Goal: Task Accomplishment & Management: Use online tool/utility

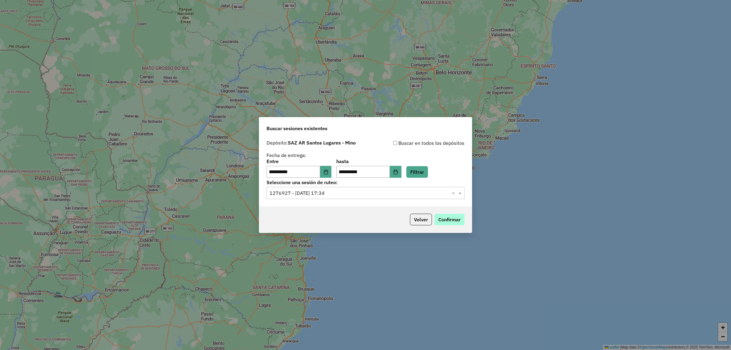
click at [445, 216] on button "Confirmar" at bounding box center [450, 220] width 30 height 12
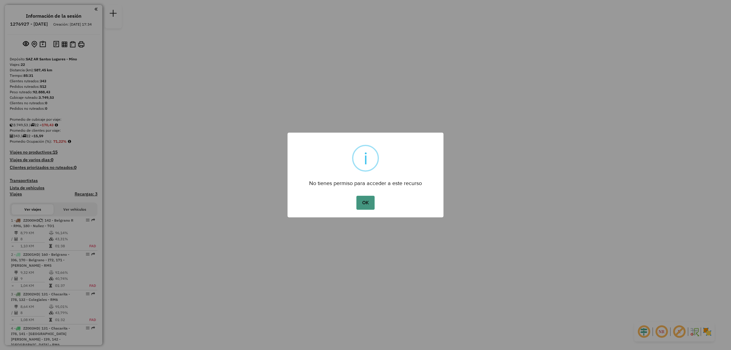
click at [362, 205] on button "OK" at bounding box center [366, 203] width 18 height 14
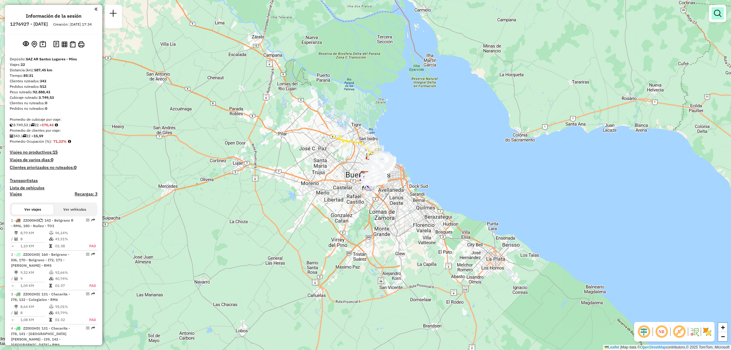
click at [721, 15] on em at bounding box center [717, 13] width 7 height 7
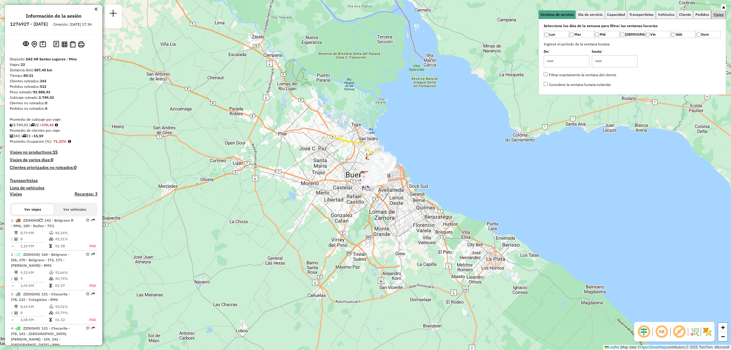
click at [718, 14] on span "Viajes" at bounding box center [719, 15] width 10 height 4
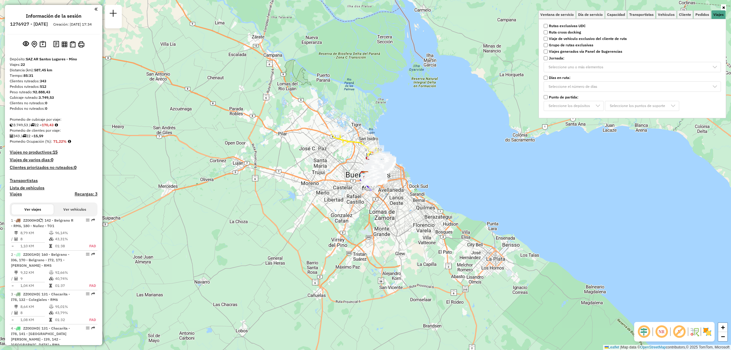
click at [549, 27] on label "Rutas exclusivas UDC" at bounding box center [632, 25] width 185 height 5
click at [407, 151] on div "Limpiar filtros Ventana de servicio Día de servicio Capacidad Transportistas Ve…" at bounding box center [365, 175] width 731 height 350
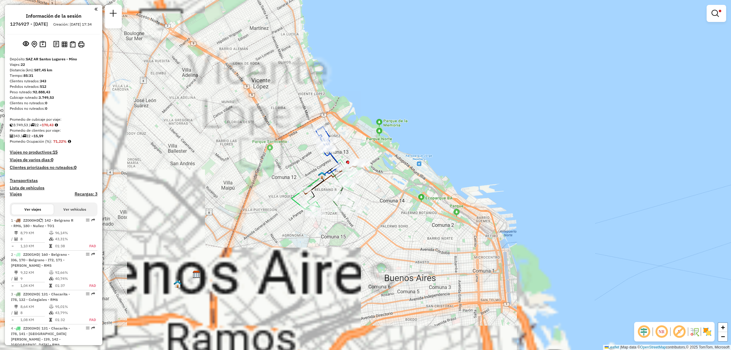
drag, startPoint x: 370, startPoint y: 164, endPoint x: 418, endPoint y: 152, distance: 49.5
click at [418, 152] on div "Limpiar filtros Ventana de servicio Día de servicio Capacidad Transportistas Ve…" at bounding box center [365, 175] width 731 height 350
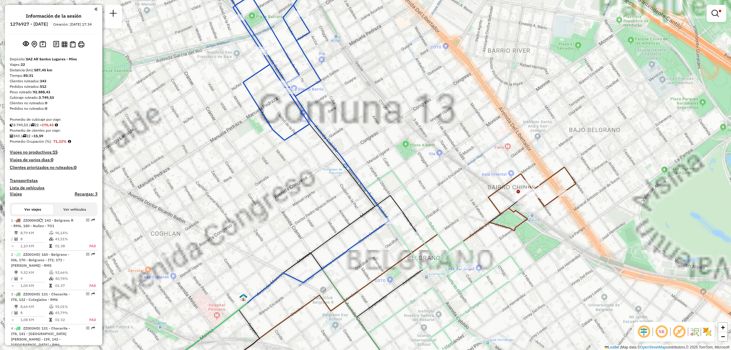
drag, startPoint x: 362, startPoint y: 129, endPoint x: 404, endPoint y: 249, distance: 127.8
click at [417, 264] on div "Limpiar filtros Ventana de servicio Día de servicio Capacidad Transportistas Ve…" at bounding box center [365, 175] width 731 height 350
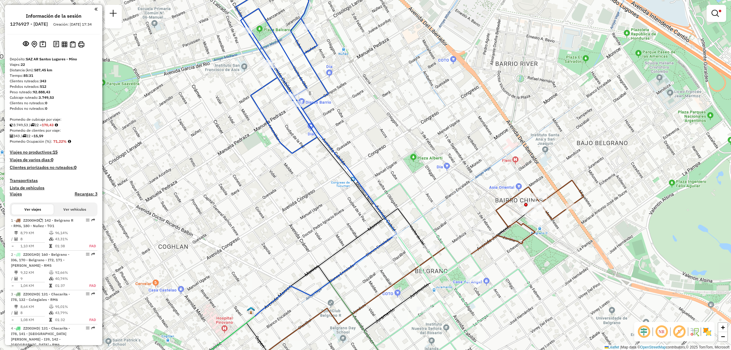
drag, startPoint x: 358, startPoint y: 160, endPoint x: 384, endPoint y: 249, distance: 92.3
click at [384, 249] on div "Limpiar filtros Ventana de servicio Día de servicio Capacidad Transportistas Ve…" at bounding box center [365, 175] width 731 height 350
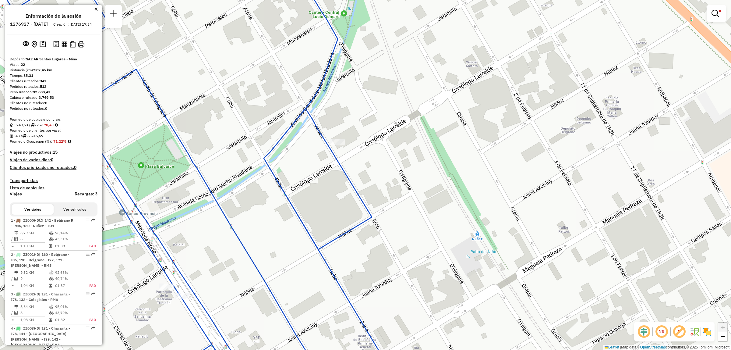
drag, startPoint x: 350, startPoint y: 98, endPoint x: 348, endPoint y: 123, distance: 24.5
click at [348, 123] on div "Limpiar filtros Ventana de servicio Día de servicio Capacidad Transportistas Ve…" at bounding box center [365, 175] width 731 height 350
